Goal: Task Accomplishment & Management: Use online tool/utility

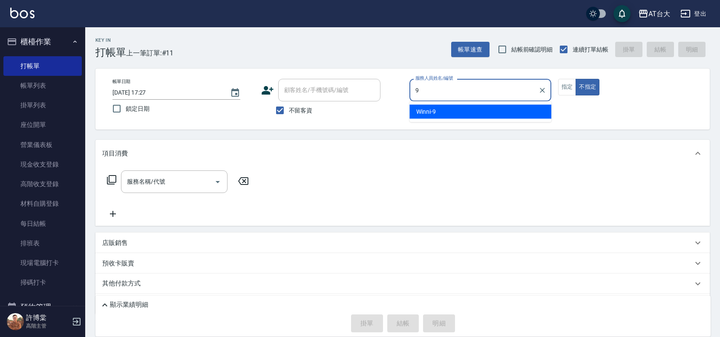
type input "Winni-9"
type button "false"
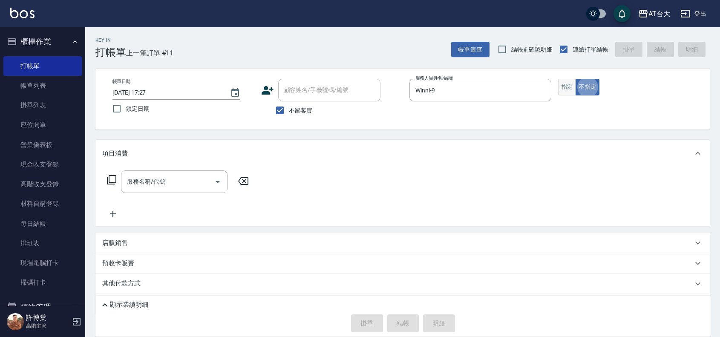
click at [559, 87] on button "指定" at bounding box center [567, 87] width 18 height 17
click at [186, 181] on input "服務名稱/代號" at bounding box center [168, 181] width 86 height 15
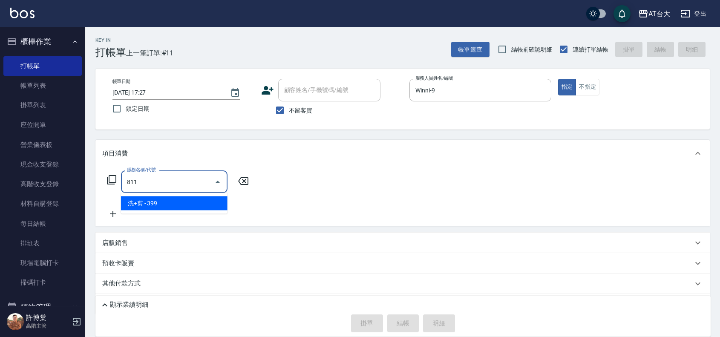
type input "洗+剪(811)"
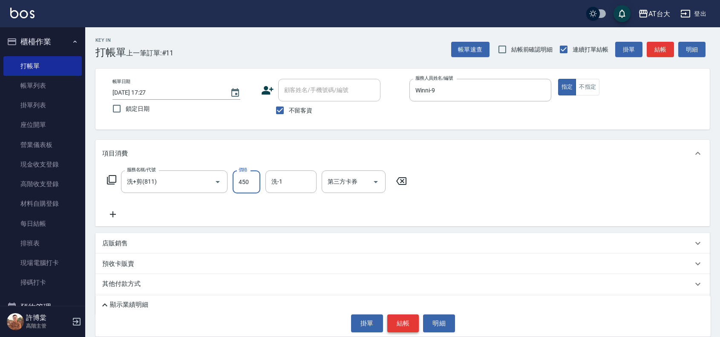
type input "450"
click at [401, 329] on button "結帳" at bounding box center [403, 324] width 32 height 18
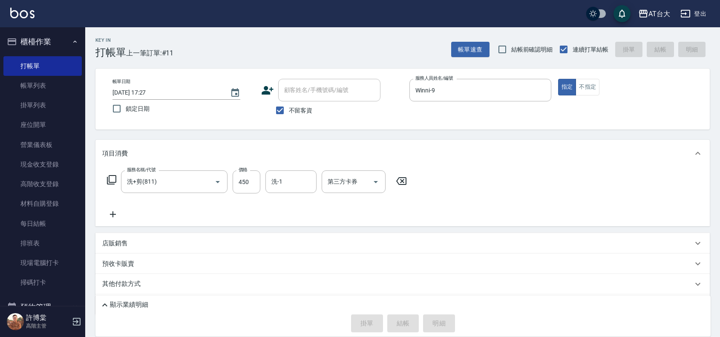
type input "[DATE] 17:58"
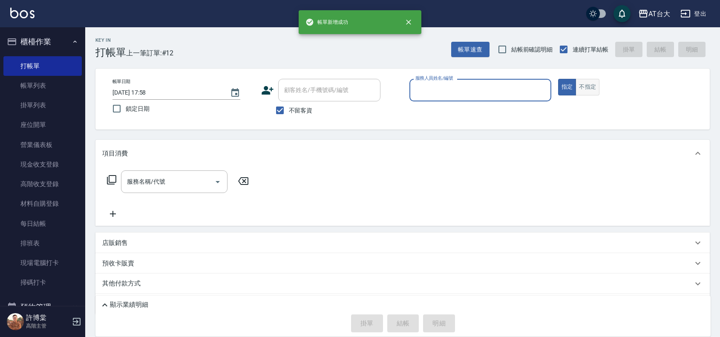
click at [588, 90] on button "不指定" at bounding box center [588, 87] width 24 height 17
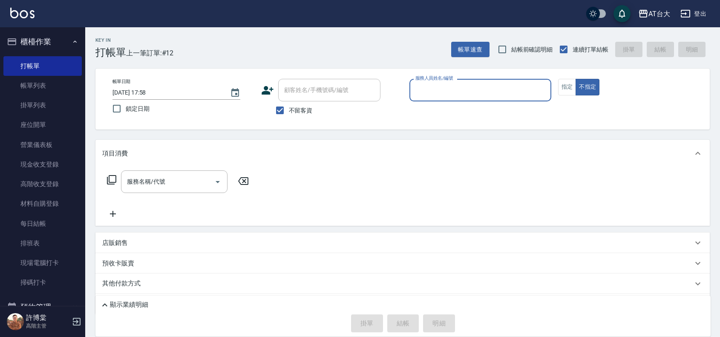
click at [452, 96] on input "服務人員姓名/編號" at bounding box center [480, 90] width 134 height 15
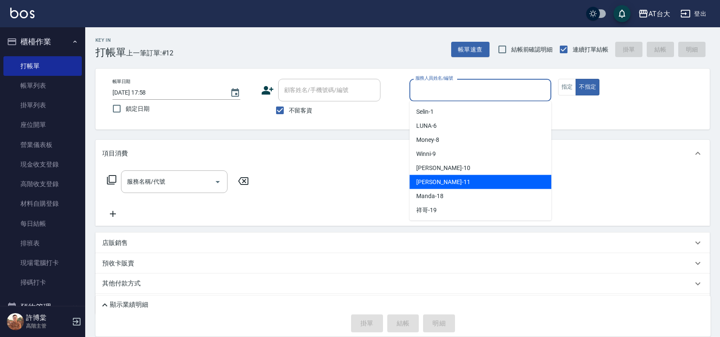
click at [450, 179] on div "[PERSON_NAME] -11" at bounding box center [481, 182] width 142 height 14
type input "[PERSON_NAME]-11"
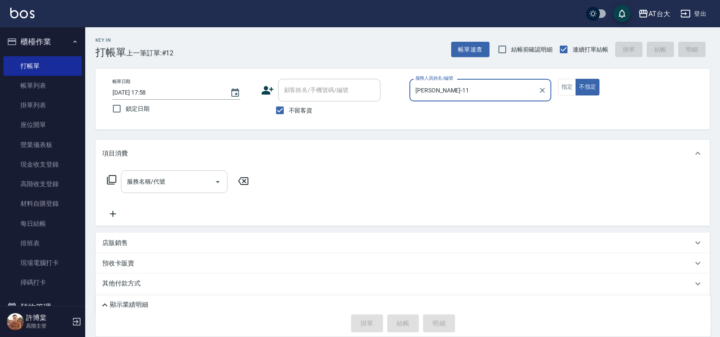
click at [193, 178] on input "服務名稱/代號" at bounding box center [168, 181] width 86 height 15
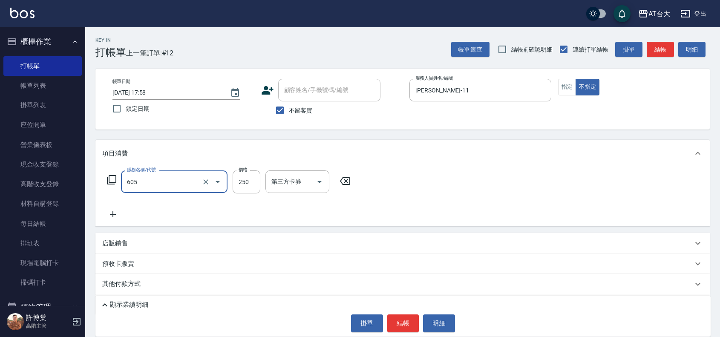
type input "洗髮 (女)(605)"
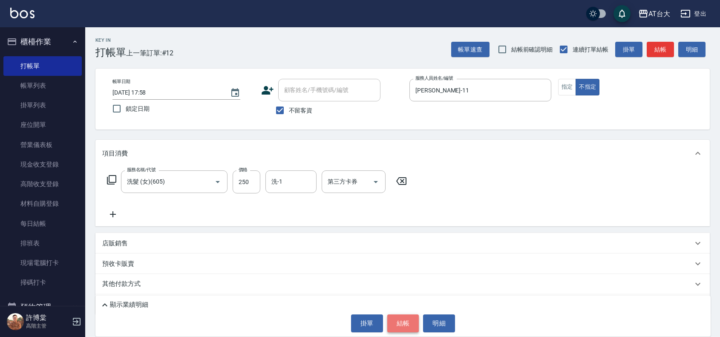
click at [405, 325] on button "結帳" at bounding box center [403, 324] width 32 height 18
type input "[DATE] 18:01"
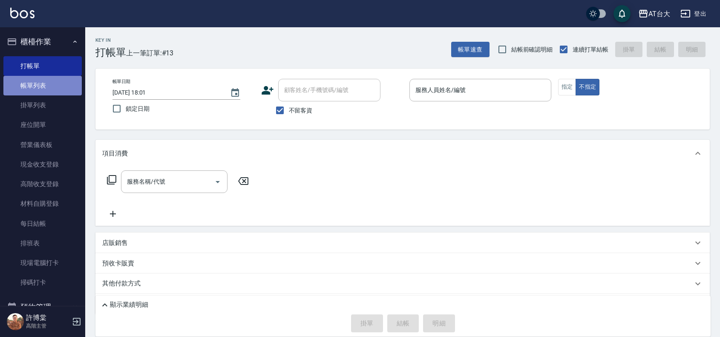
click at [46, 84] on link "帳單列表" at bounding box center [42, 86] width 78 height 20
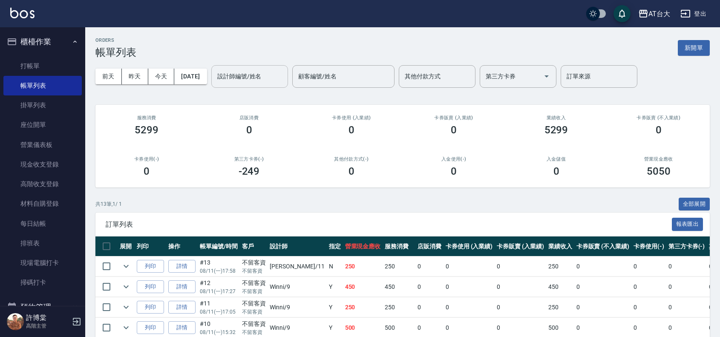
click at [245, 77] on input "設計師編號/姓名" at bounding box center [249, 76] width 69 height 15
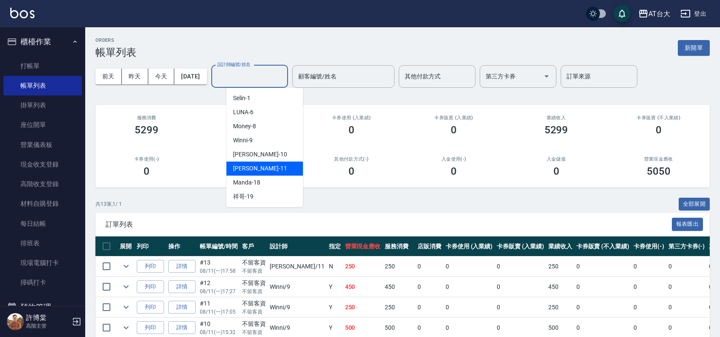
click at [264, 165] on div "[PERSON_NAME] -11" at bounding box center [264, 169] width 77 height 14
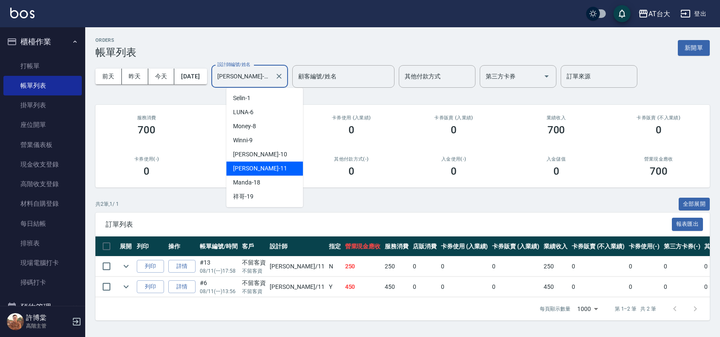
click at [265, 78] on input "[PERSON_NAME]-11" at bounding box center [243, 76] width 56 height 15
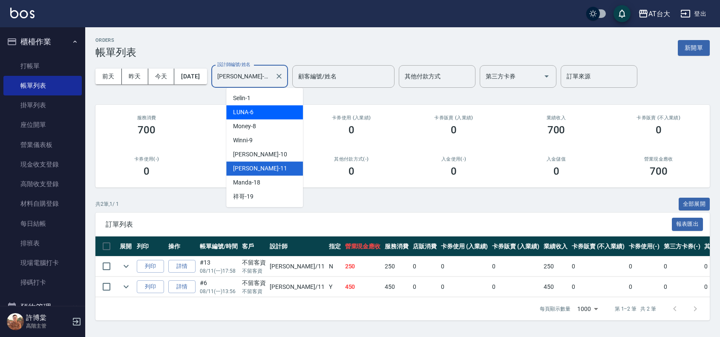
click at [258, 113] on div "[PERSON_NAME] -6" at bounding box center [264, 112] width 77 height 14
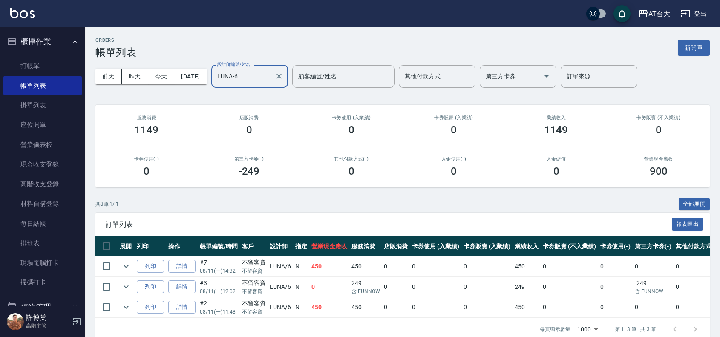
click at [270, 78] on input "LUNA-6" at bounding box center [243, 76] width 56 height 15
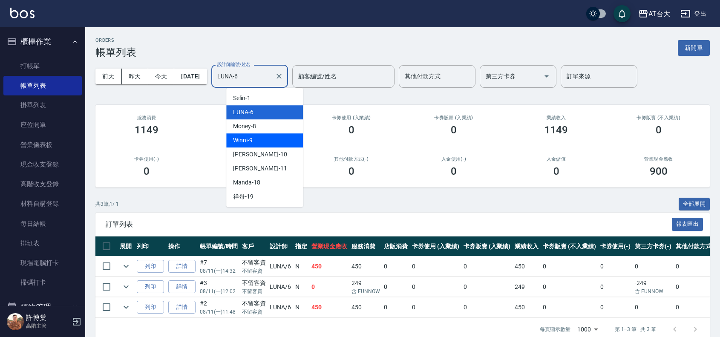
click at [269, 141] on div "Winni -9" at bounding box center [264, 140] width 77 height 14
type input "Winni-9"
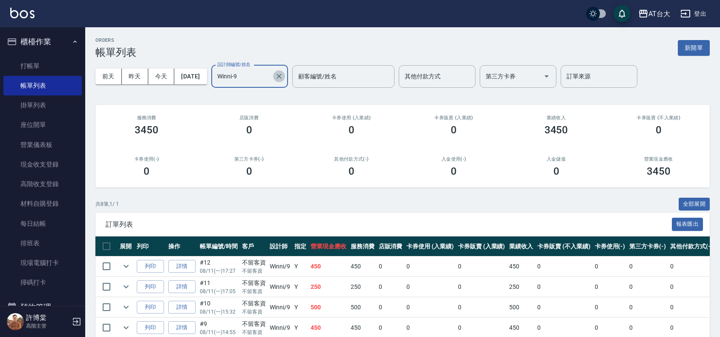
click at [283, 78] on icon "Clear" at bounding box center [279, 76] width 9 height 9
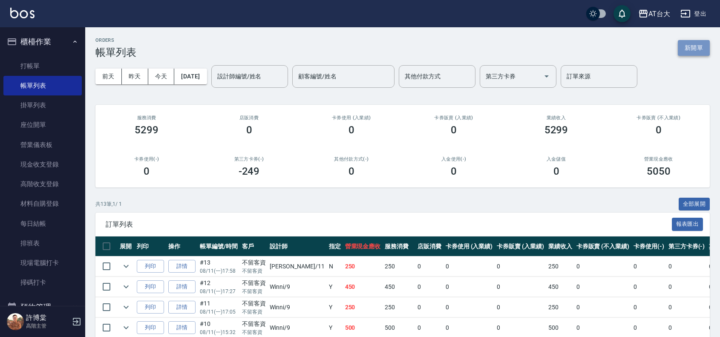
click at [693, 48] on button "新開單" at bounding box center [694, 48] width 32 height 16
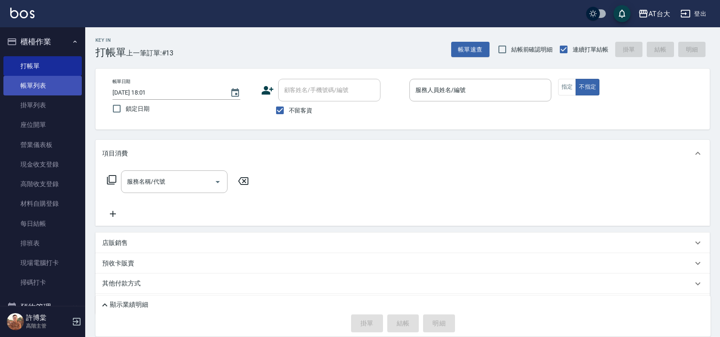
click at [70, 81] on link "帳單列表" at bounding box center [42, 86] width 78 height 20
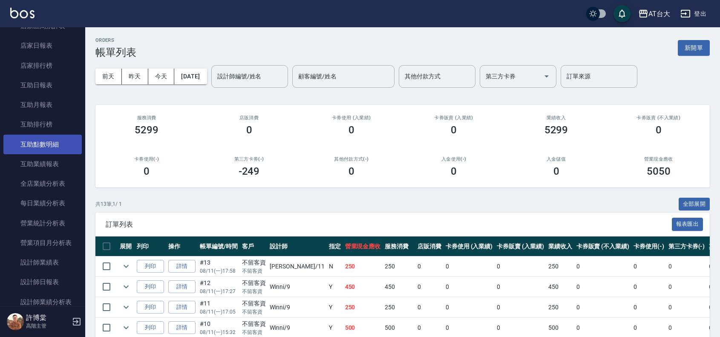
scroll to position [426, 0]
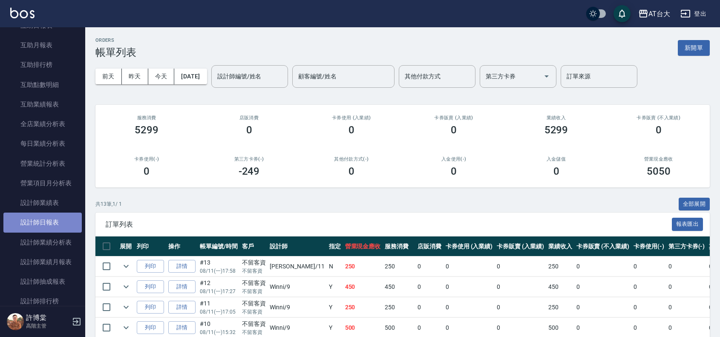
click at [65, 216] on link "設計師日報表" at bounding box center [42, 223] width 78 height 20
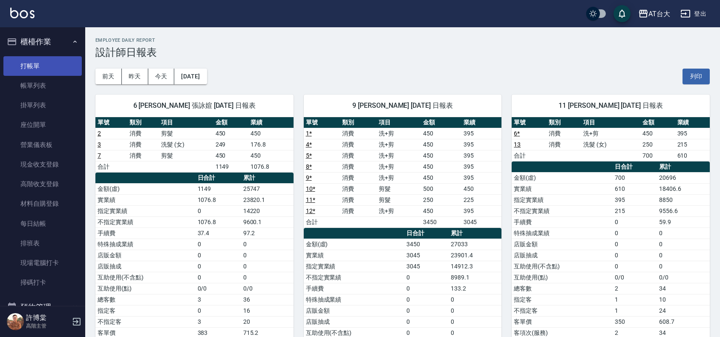
click at [22, 67] on link "打帳單" at bounding box center [42, 66] width 78 height 20
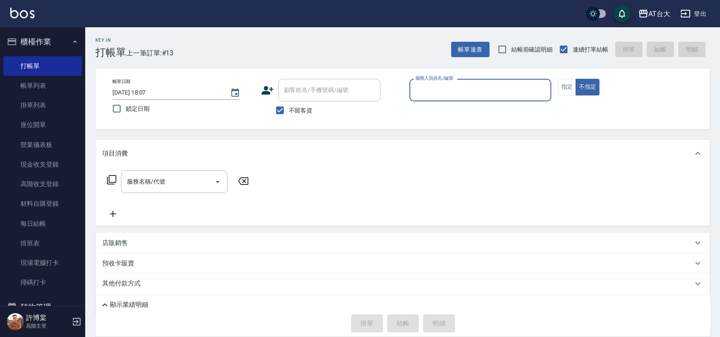
click at [455, 87] on input "服務人員姓名/編號" at bounding box center [480, 90] width 134 height 15
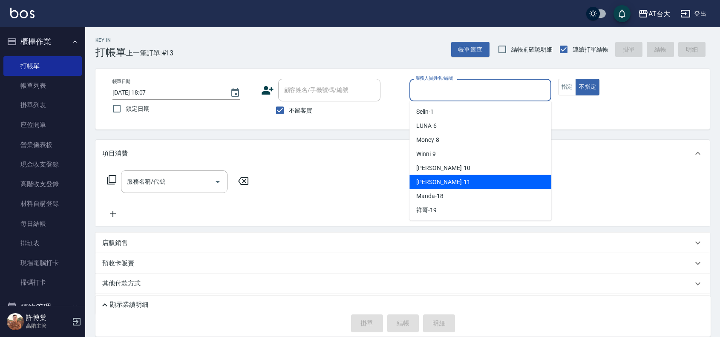
click at [457, 178] on div "[PERSON_NAME] -11" at bounding box center [481, 182] width 142 height 14
type input "[PERSON_NAME]-11"
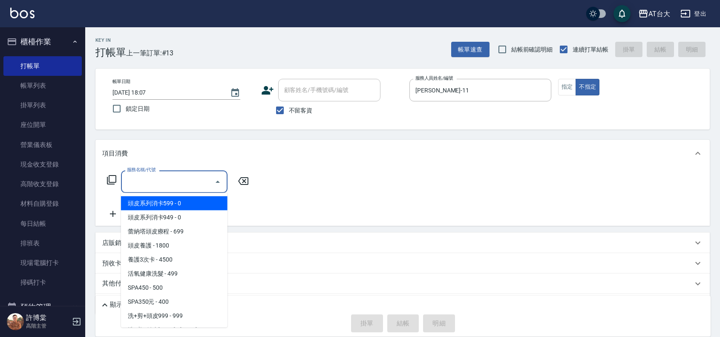
click at [182, 188] on input "服務名稱/代號" at bounding box center [168, 181] width 86 height 15
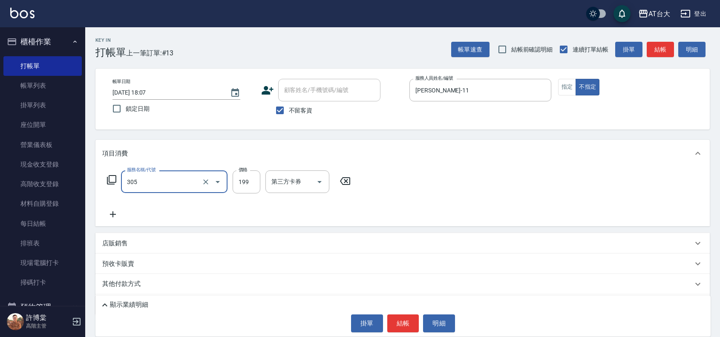
type input "剪髮(305)"
type input "100"
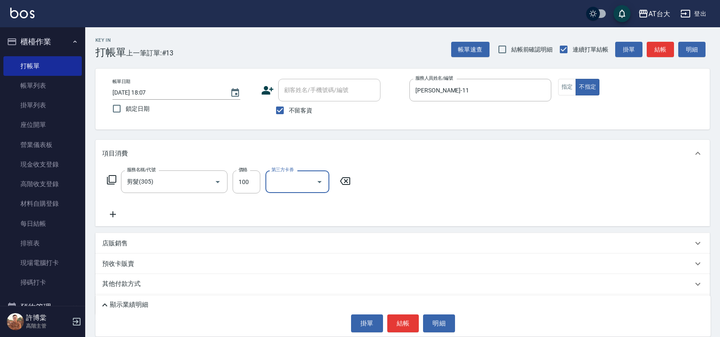
click at [401, 327] on button "結帳" at bounding box center [403, 324] width 32 height 18
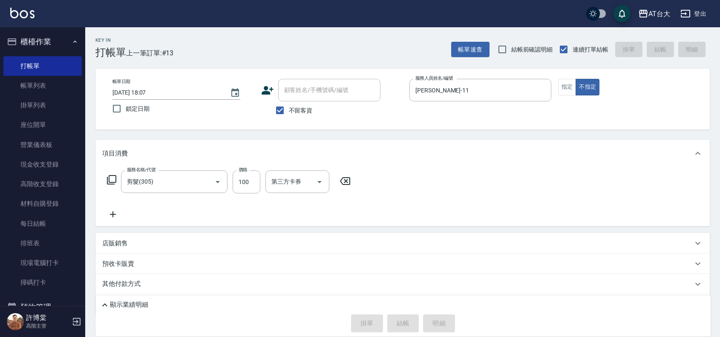
type input "[DATE] 18:16"
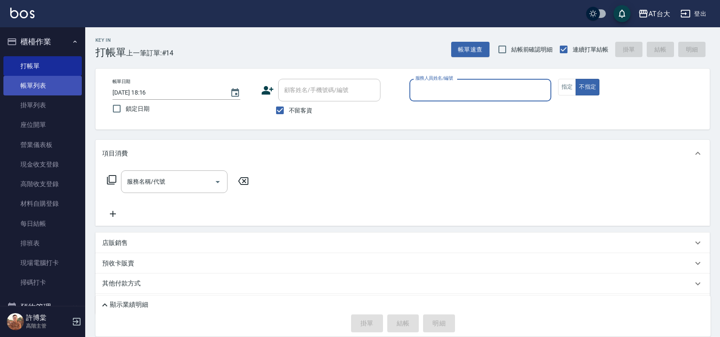
click at [50, 86] on link "帳單列表" at bounding box center [42, 86] width 78 height 20
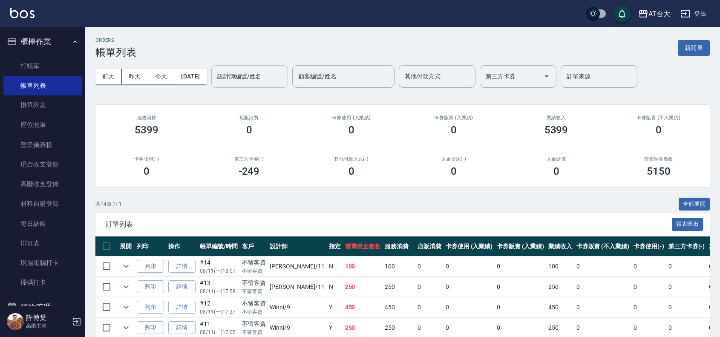
click at [253, 77] on input "設計師編號/姓名" at bounding box center [249, 76] width 69 height 15
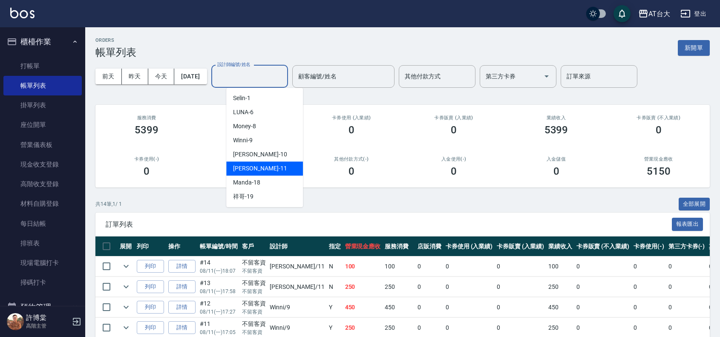
click at [269, 168] on div "[PERSON_NAME] -11" at bounding box center [264, 169] width 77 height 14
type input "[PERSON_NAME]-11"
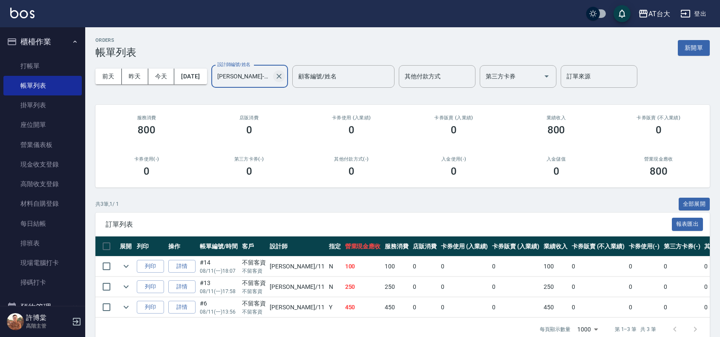
click at [283, 73] on icon "Clear" at bounding box center [279, 76] width 9 height 9
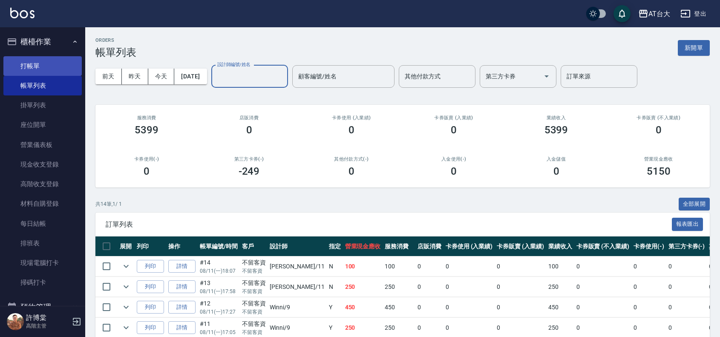
click at [58, 56] on link "打帳單" at bounding box center [42, 66] width 78 height 20
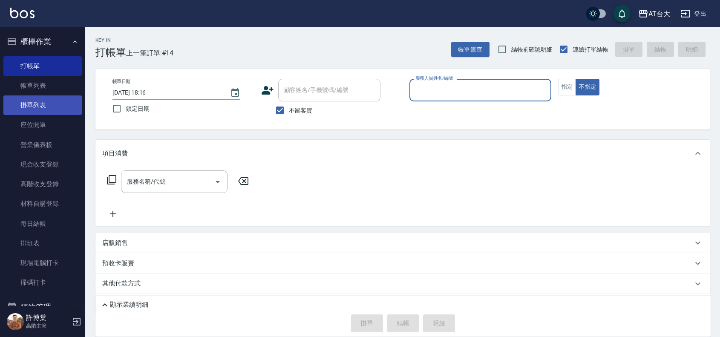
click at [31, 96] on link "掛單列表" at bounding box center [42, 105] width 78 height 20
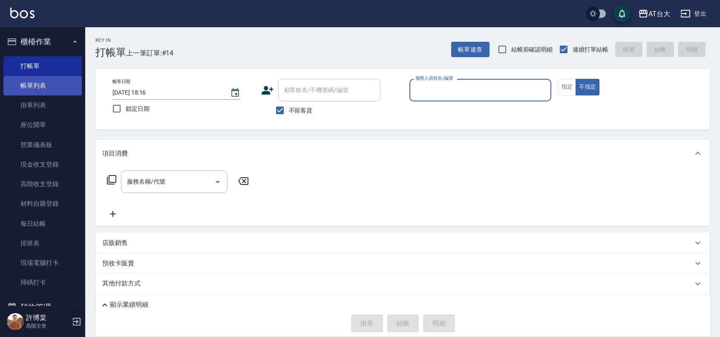
click at [31, 86] on link "帳單列表" at bounding box center [42, 86] width 78 height 20
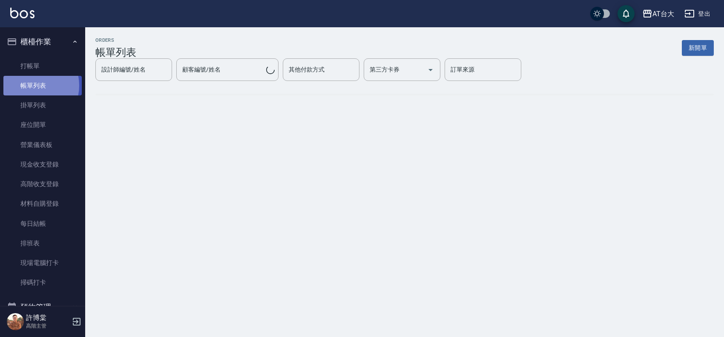
click at [31, 86] on link "帳單列表" at bounding box center [42, 86] width 78 height 20
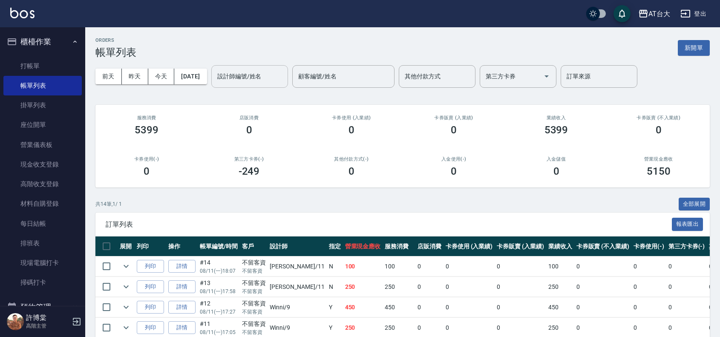
click at [265, 73] on input "設計師編號/姓名" at bounding box center [249, 76] width 69 height 15
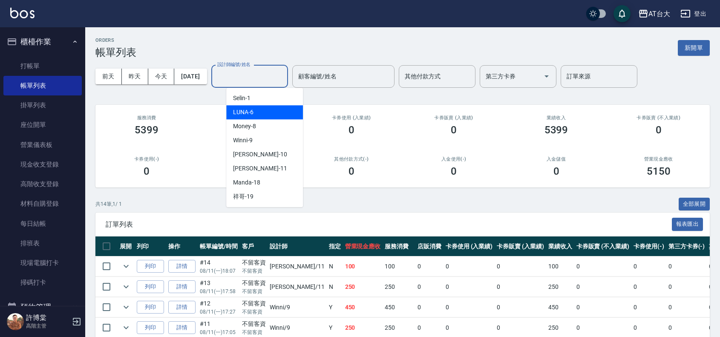
click at [278, 116] on div "[PERSON_NAME] -6" at bounding box center [264, 112] width 77 height 14
type input "LUNA-6"
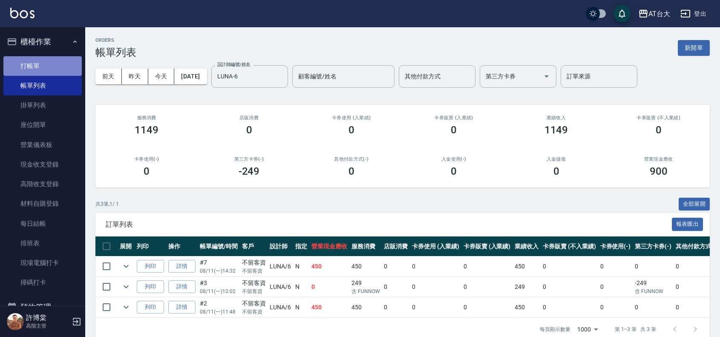
click at [56, 66] on link "打帳單" at bounding box center [42, 66] width 78 height 20
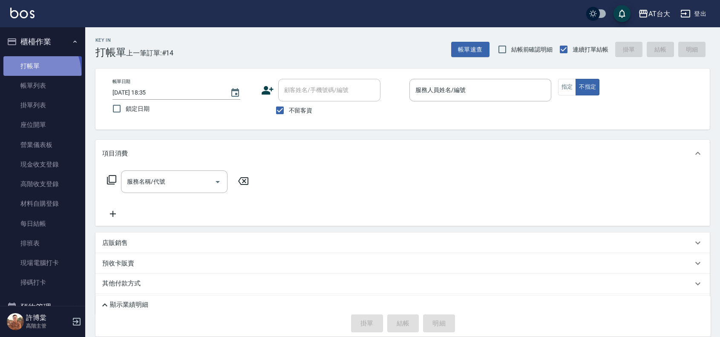
click at [22, 75] on link "打帳單" at bounding box center [42, 66] width 78 height 20
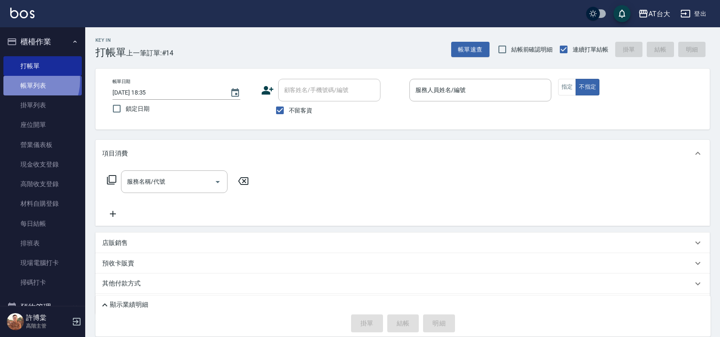
click at [21, 80] on link "帳單列表" at bounding box center [42, 86] width 78 height 20
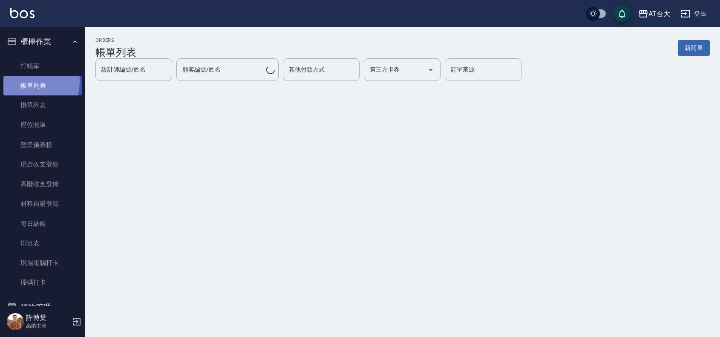
click at [24, 81] on link "帳單列表" at bounding box center [42, 86] width 78 height 20
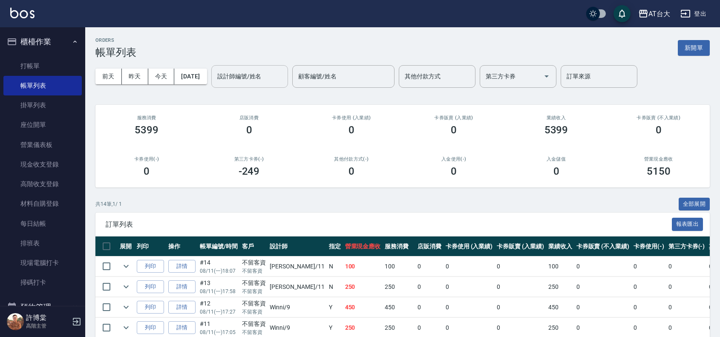
click at [261, 75] on input "設計師編號/姓名" at bounding box center [249, 76] width 69 height 15
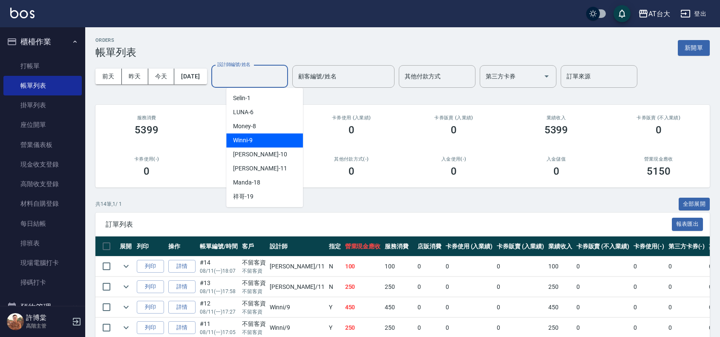
click at [258, 141] on div "Winni -9" at bounding box center [264, 140] width 77 height 14
type input "Winni-9"
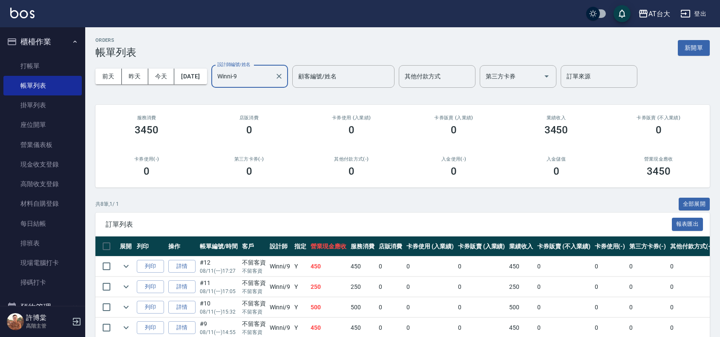
click at [290, 162] on div "第三方卡券(-) 0" at bounding box center [249, 166] width 102 height 41
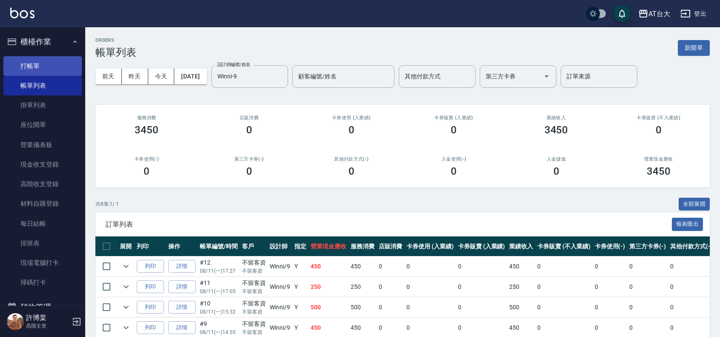
click at [28, 56] on link "打帳單" at bounding box center [42, 66] width 78 height 20
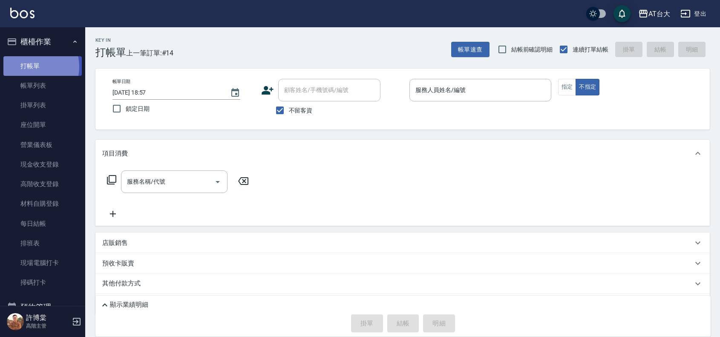
click at [26, 66] on link "打帳單" at bounding box center [42, 66] width 78 height 20
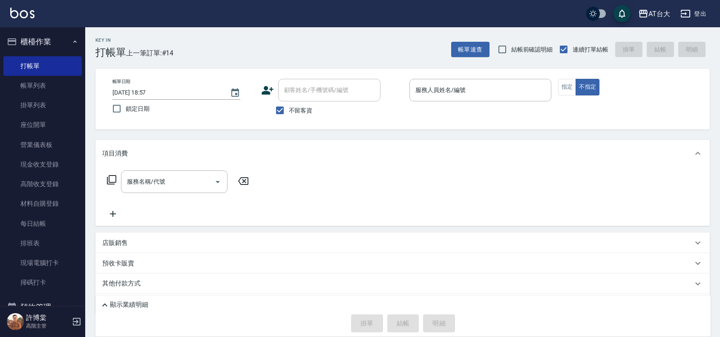
click at [497, 103] on p at bounding box center [481, 105] width 142 height 9
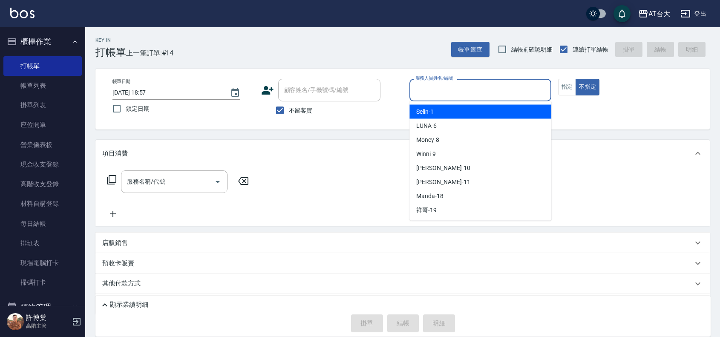
click at [496, 97] on input "服務人員姓名/編號" at bounding box center [480, 90] width 134 height 15
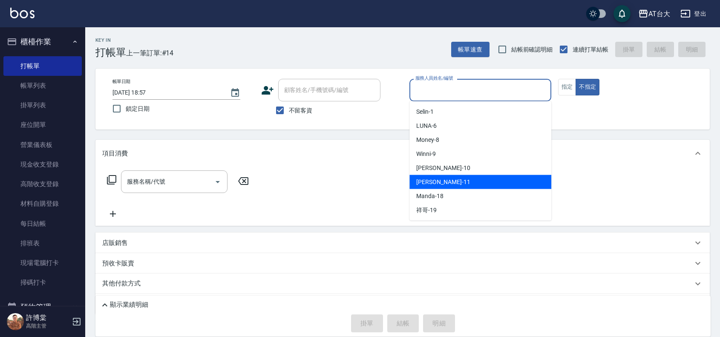
click at [496, 179] on div "[PERSON_NAME] -11" at bounding box center [481, 182] width 142 height 14
type input "[PERSON_NAME]-11"
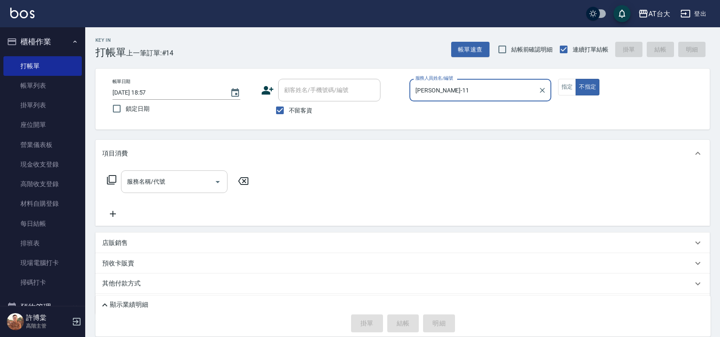
click at [194, 184] on input "服務名稱/代號" at bounding box center [168, 181] width 86 height 15
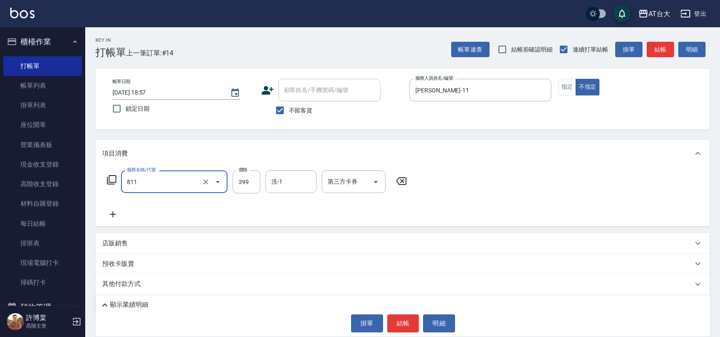
type input "洗+剪(811)"
type input "450"
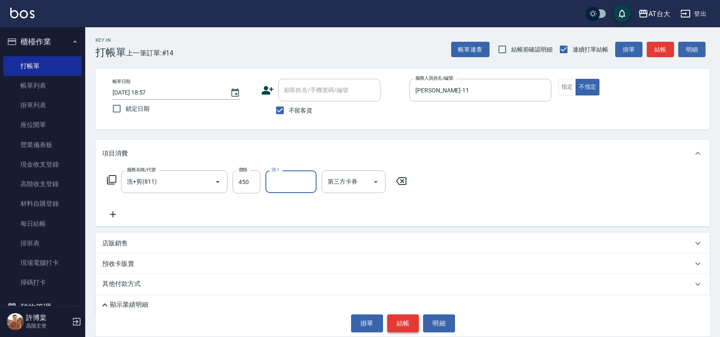
click at [416, 317] on button "結帳" at bounding box center [403, 324] width 32 height 18
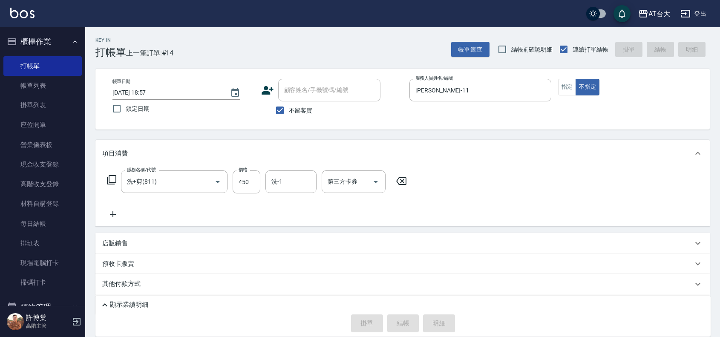
type input "[DATE] 19:00"
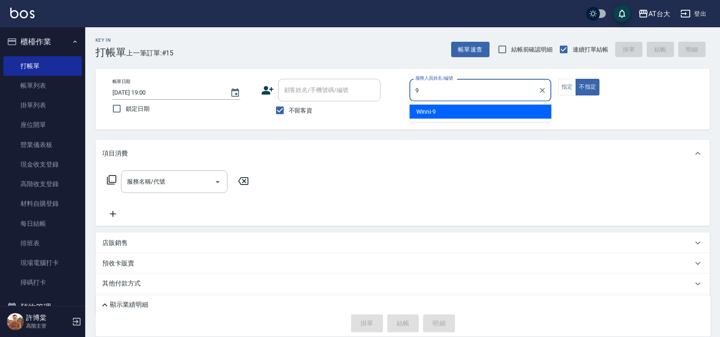
type input "Winni-9"
type button "false"
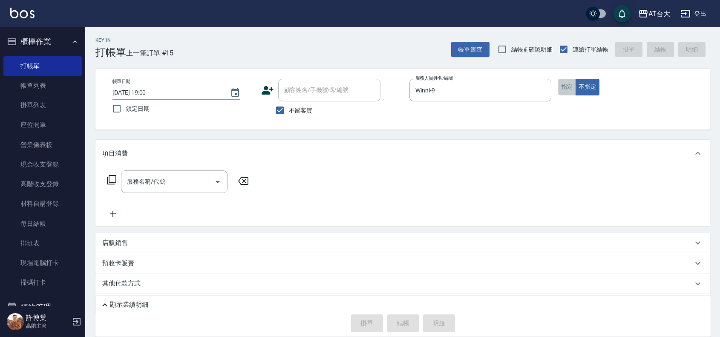
click at [565, 86] on button "指定" at bounding box center [567, 87] width 18 height 17
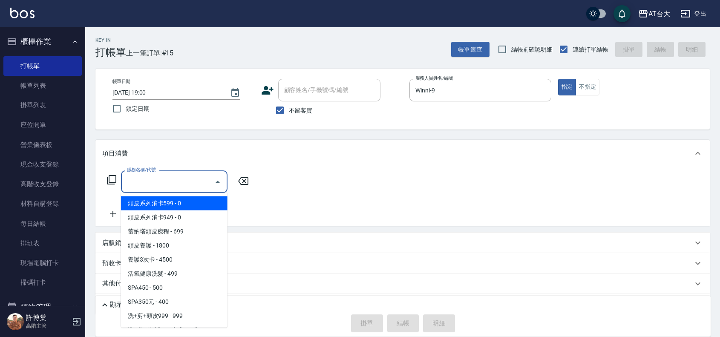
click at [174, 182] on input "服務名稱/代號" at bounding box center [168, 181] width 86 height 15
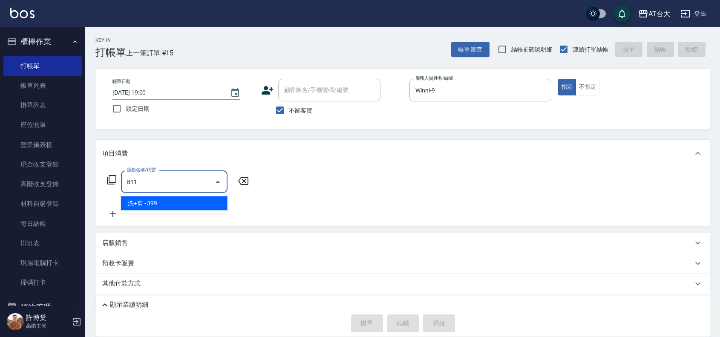
type input "洗+剪(811)"
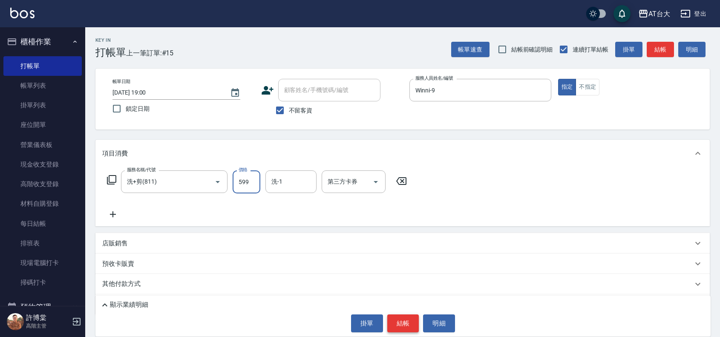
type input "599"
click at [399, 325] on button "結帳" at bounding box center [403, 324] width 32 height 18
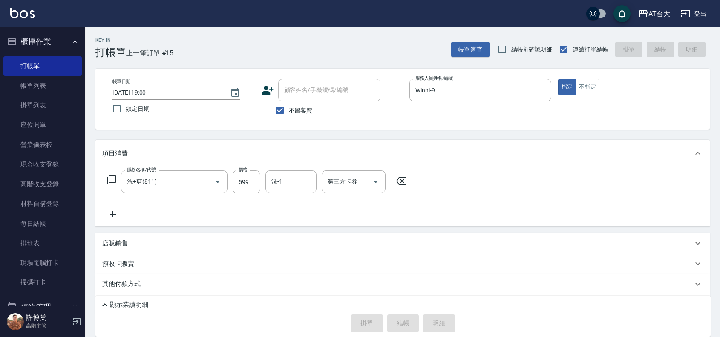
type input "[DATE] 19:09"
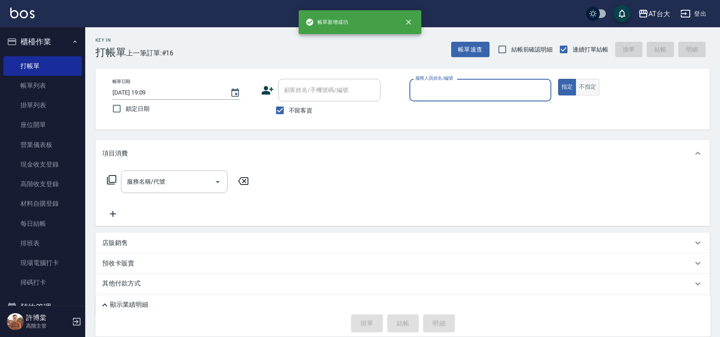
click at [595, 90] on button "不指定" at bounding box center [588, 87] width 24 height 17
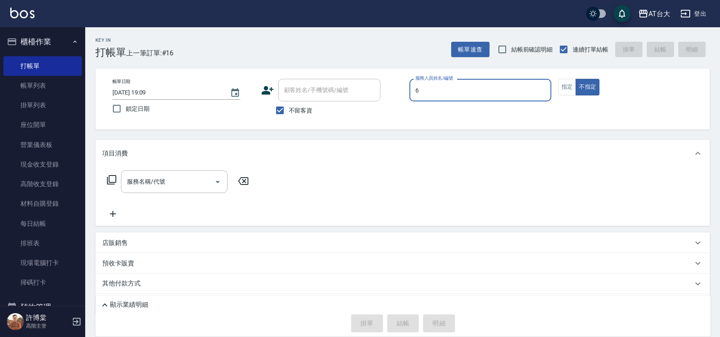
type input "LUNA-6"
click at [570, 90] on button "指定" at bounding box center [567, 87] width 18 height 17
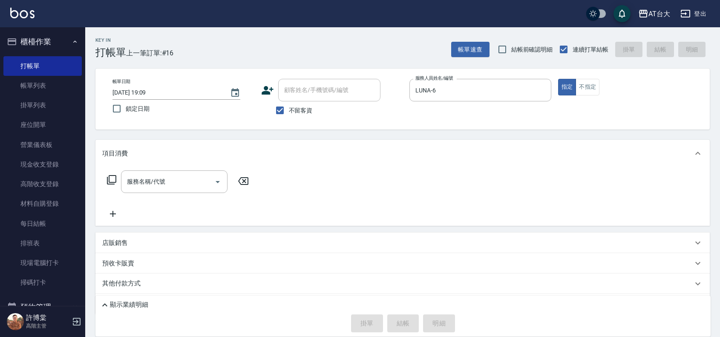
type button "true"
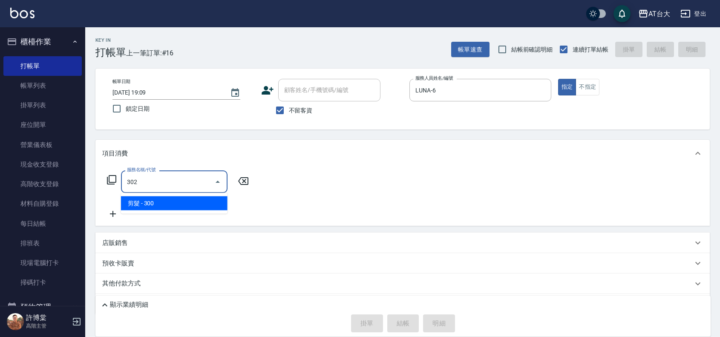
type input "剪髮(302)"
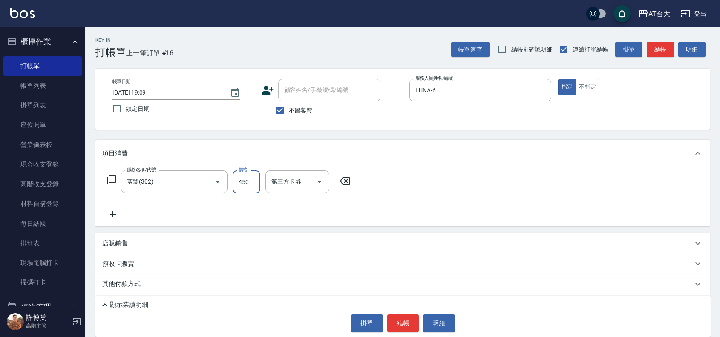
type input "450"
click at [398, 323] on button "結帳" at bounding box center [403, 324] width 32 height 18
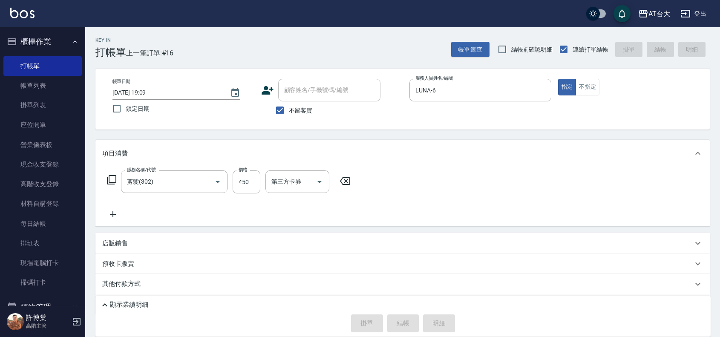
type input "[DATE] 19:19"
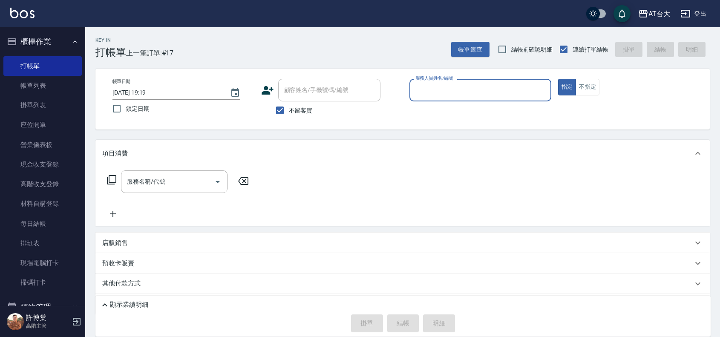
click at [601, 81] on div "指定 不指定" at bounding box center [629, 87] width 142 height 17
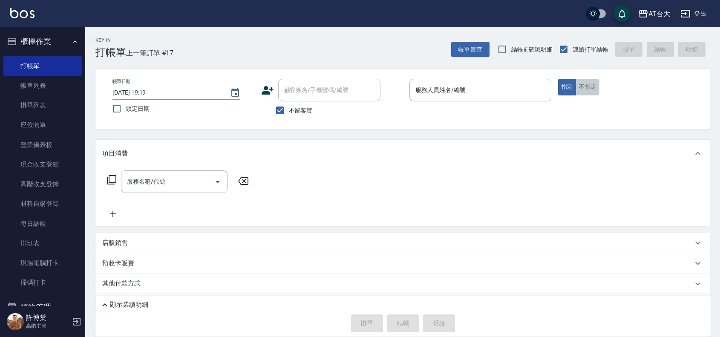
click at [595, 87] on button "不指定" at bounding box center [588, 87] width 24 height 17
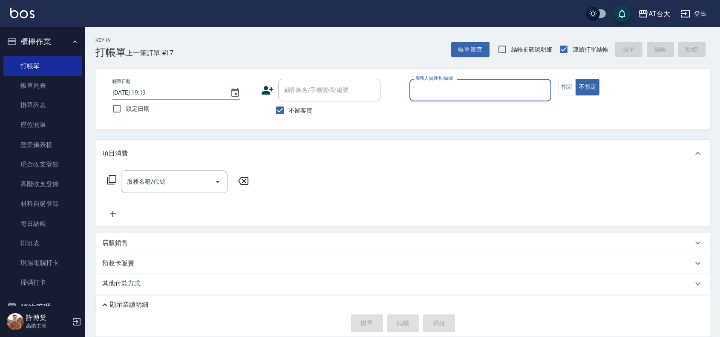
click at [491, 98] on div "服務人員姓名/編號" at bounding box center [481, 90] width 142 height 23
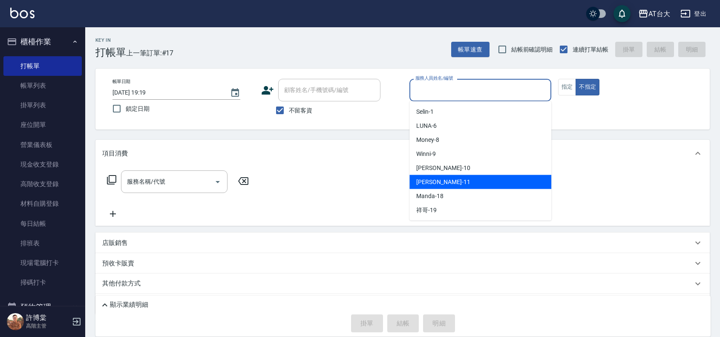
click at [461, 176] on div "[PERSON_NAME] -11" at bounding box center [481, 182] width 142 height 14
type input "[PERSON_NAME]-11"
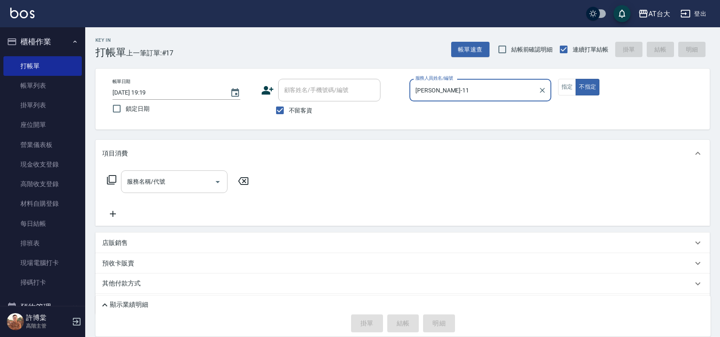
click at [191, 178] on input "服務名稱/代號" at bounding box center [168, 181] width 86 height 15
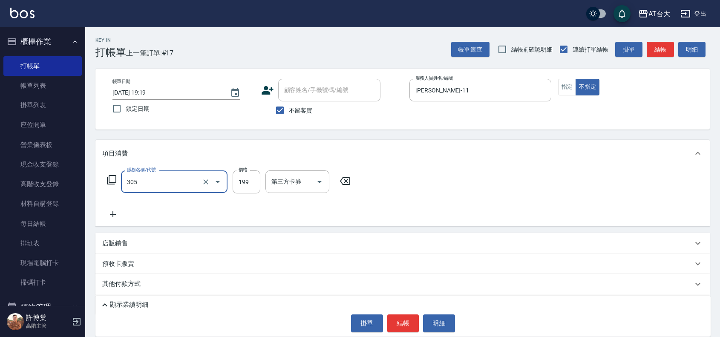
type input "剪髮(305)"
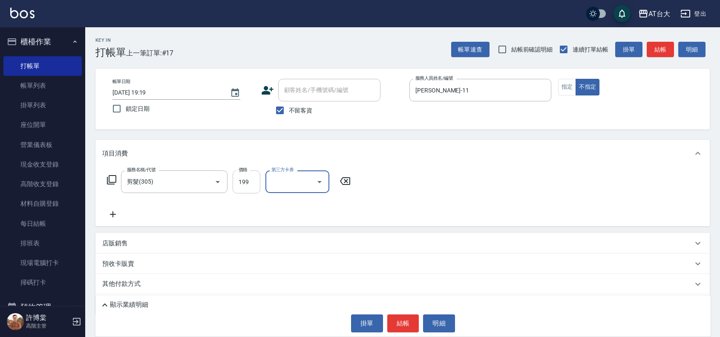
click at [240, 184] on input "199" at bounding box center [247, 181] width 28 height 23
type input "250"
click at [399, 325] on button "結帳" at bounding box center [403, 324] width 32 height 18
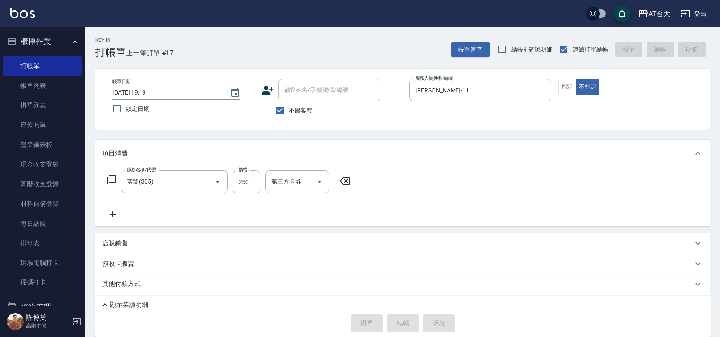
type input "[DATE] 19:21"
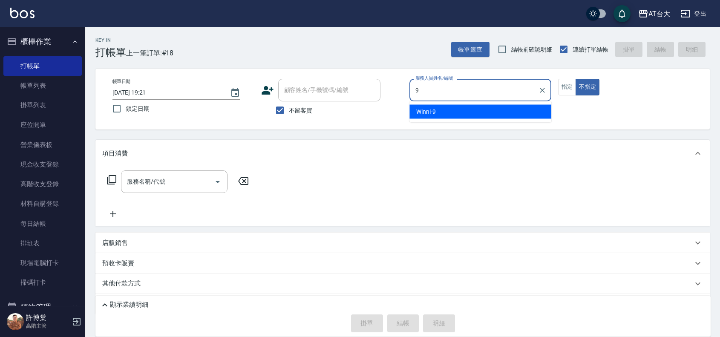
type input "Winni-9"
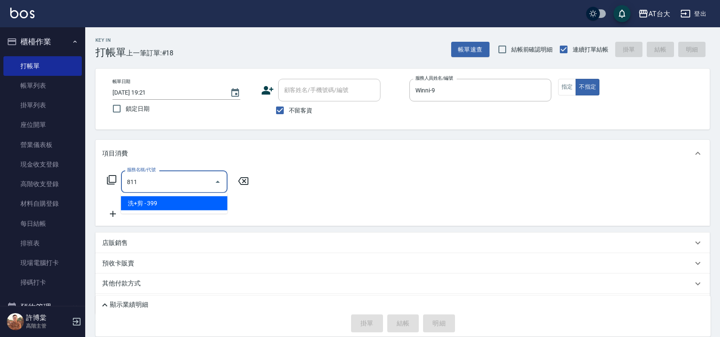
type input "洗+剪(811)"
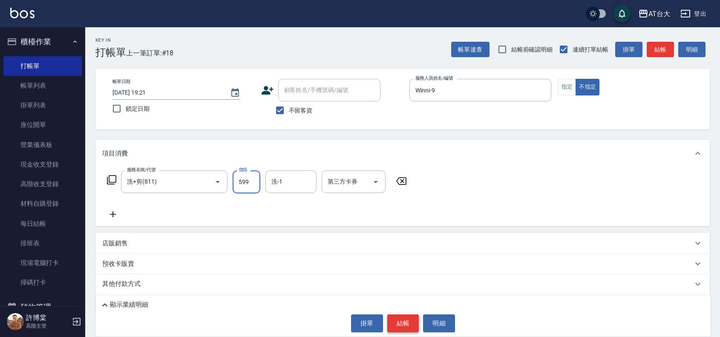
type input "599"
click at [395, 324] on button "結帳" at bounding box center [403, 324] width 32 height 18
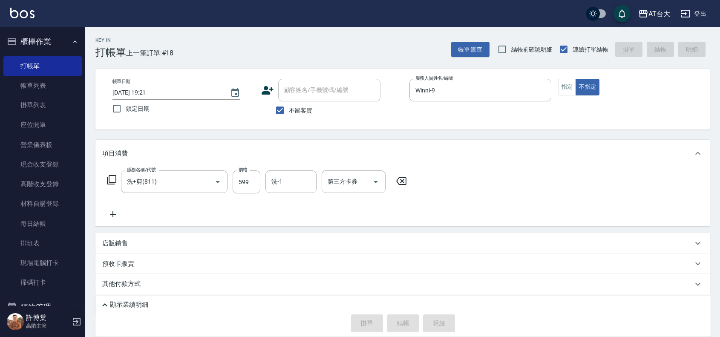
type input "[DATE] 19:48"
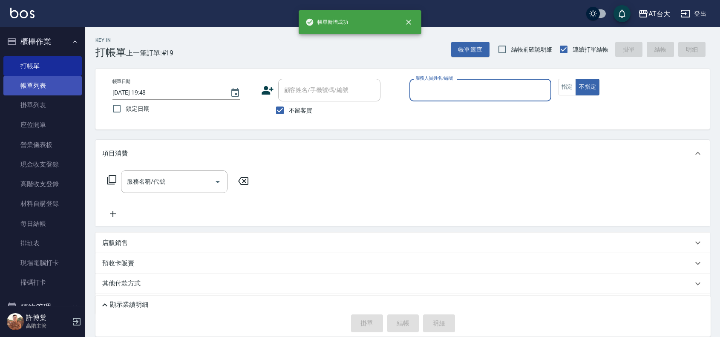
click at [77, 89] on link "帳單列表" at bounding box center [42, 86] width 78 height 20
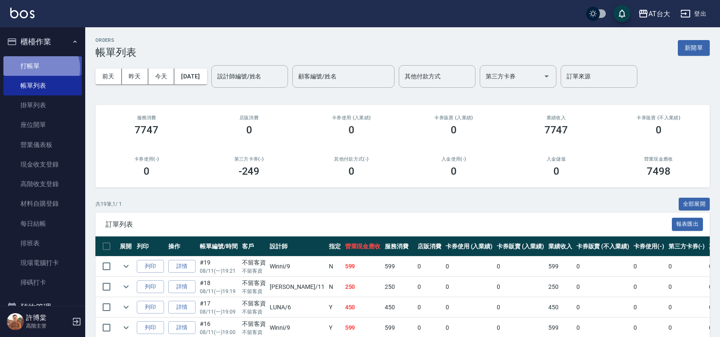
click at [40, 68] on link "打帳單" at bounding box center [42, 66] width 78 height 20
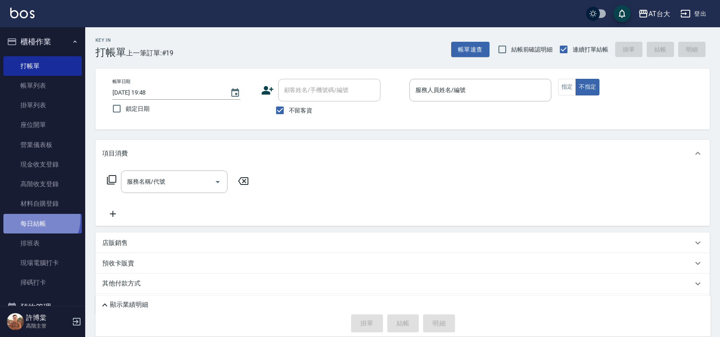
drag, startPoint x: 32, startPoint y: 218, endPoint x: 39, endPoint y: 218, distance: 6.8
click at [32, 218] on link "每日結帳" at bounding box center [42, 224] width 78 height 20
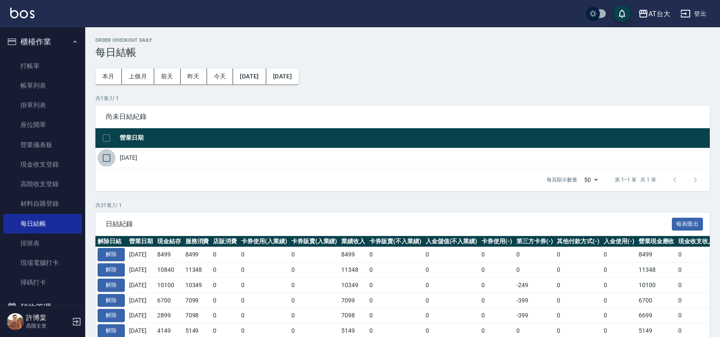
click at [105, 160] on input "checkbox" at bounding box center [107, 158] width 18 height 18
checkbox input "true"
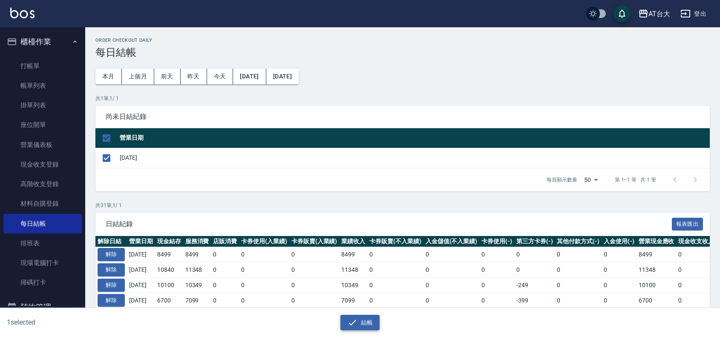
click at [372, 326] on button "結帳" at bounding box center [361, 323] width 40 height 16
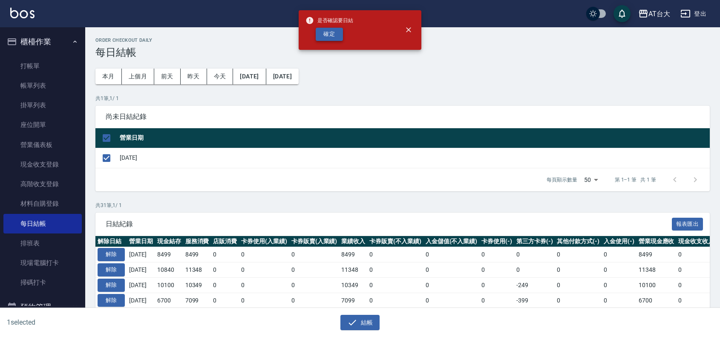
click at [335, 30] on button "確定" at bounding box center [329, 34] width 27 height 13
checkbox input "false"
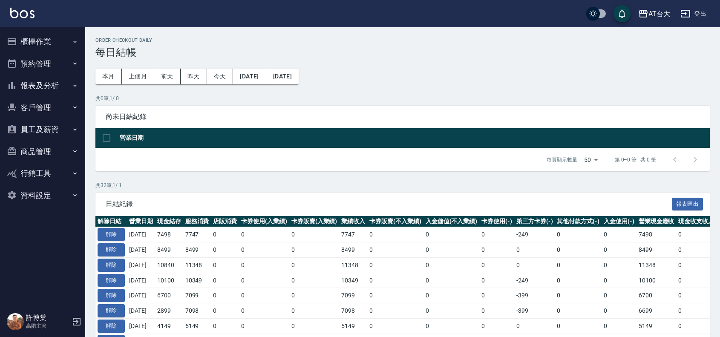
click at [47, 85] on button "報表及分析" at bounding box center [42, 86] width 78 height 22
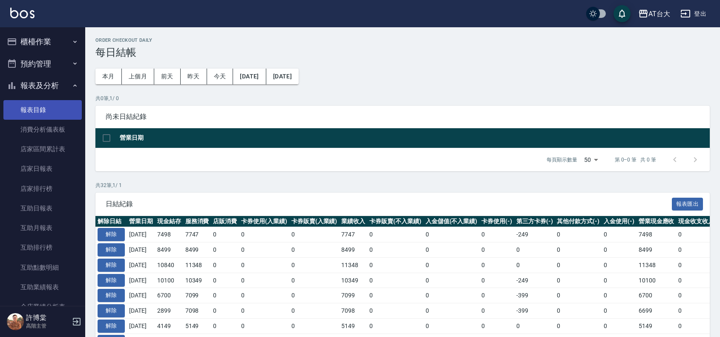
click at [45, 112] on link "報表目錄" at bounding box center [42, 110] width 78 height 20
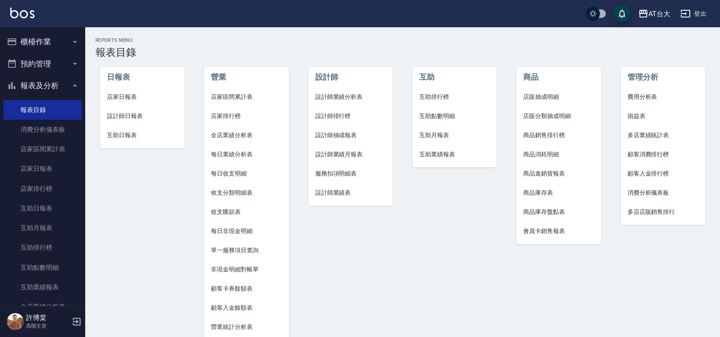
click at [131, 97] on span "店家日報表" at bounding box center [142, 96] width 71 height 9
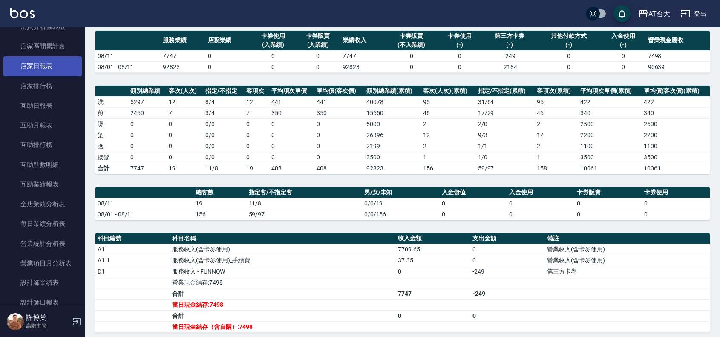
scroll to position [107, 0]
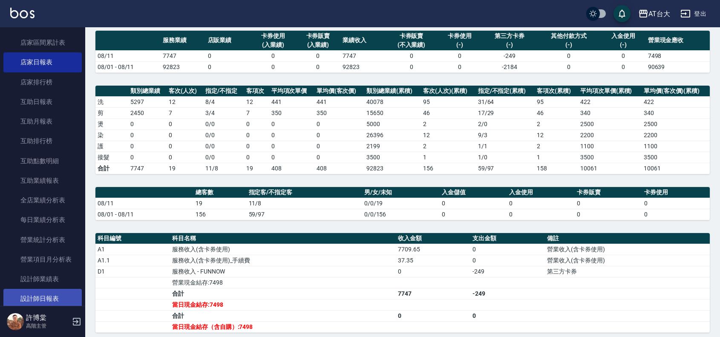
click at [63, 294] on link "設計師日報表" at bounding box center [42, 299] width 78 height 20
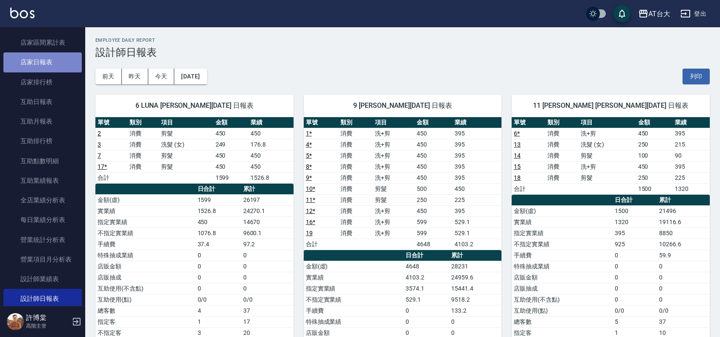
click at [64, 62] on link "店家日報表" at bounding box center [42, 62] width 78 height 20
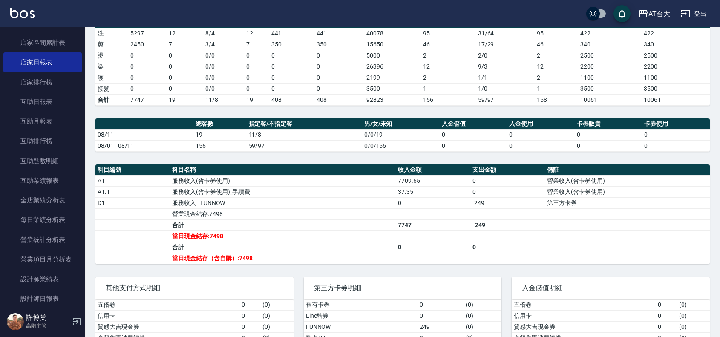
scroll to position [162, 0]
